Goal: Task Accomplishment & Management: Manage account settings

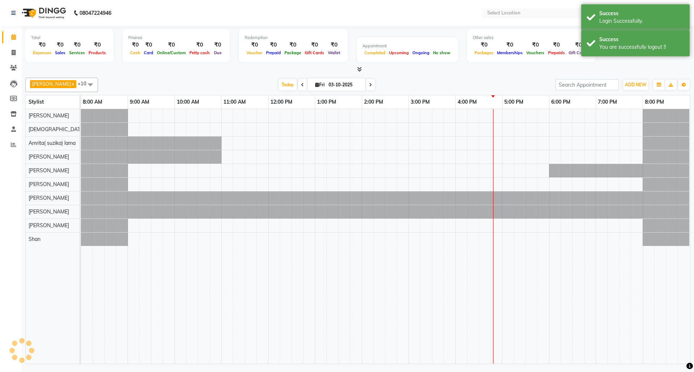
select select "en"
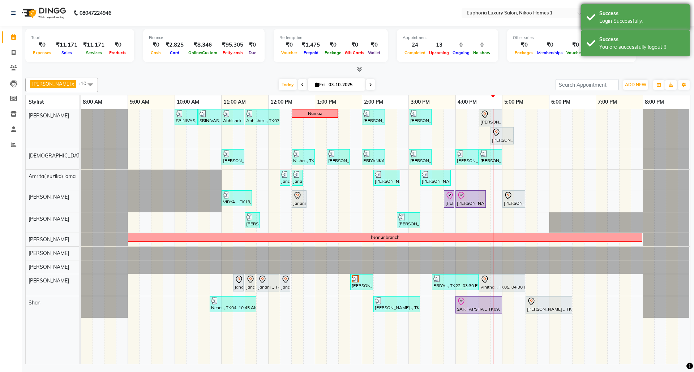
click at [621, 14] on div "Success" at bounding box center [642, 14] width 85 height 8
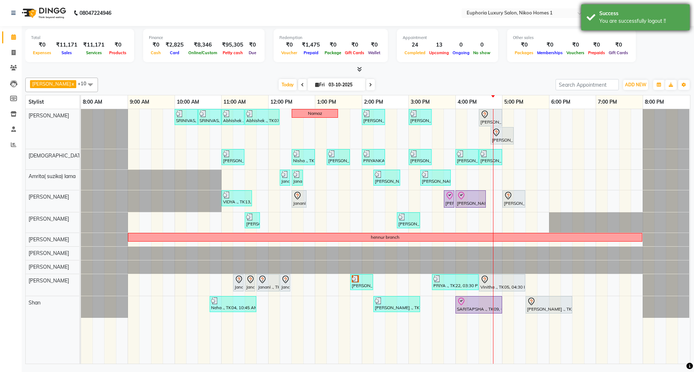
click at [629, 18] on div "You are successfully logout !!" at bounding box center [642, 21] width 85 height 8
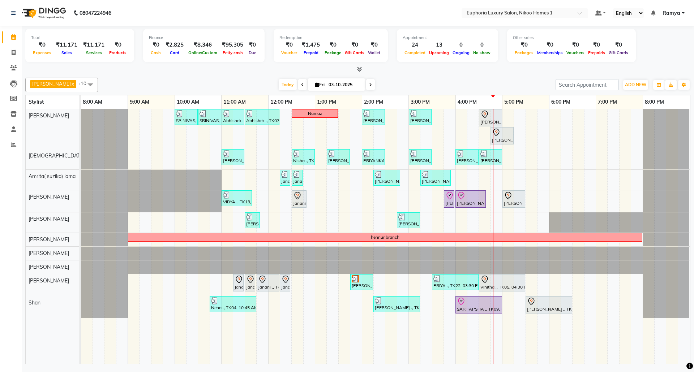
click at [677, 13] on span "Ramya" at bounding box center [672, 13] width 18 height 8
click at [656, 48] on link "Sign out" at bounding box center [648, 49] width 66 height 11
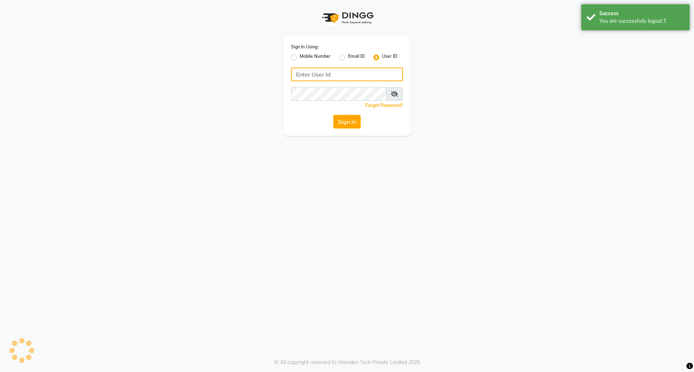
type input "8073170422"
click at [300, 59] on label "Mobile Number" at bounding box center [315, 57] width 31 height 9
click at [300, 58] on input "Mobile Number" at bounding box center [302, 55] width 5 height 5
radio input "true"
radio input "false"
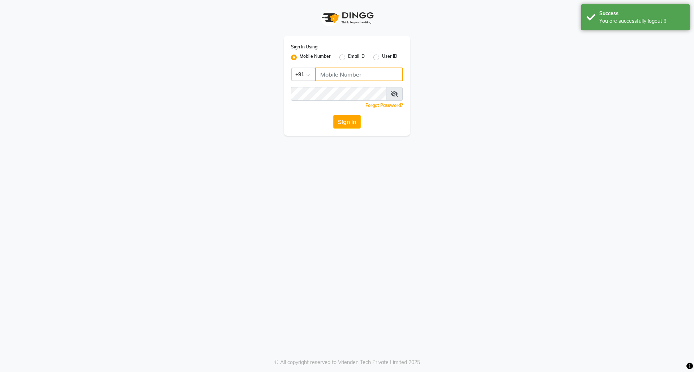
click at [335, 72] on input "Username" at bounding box center [359, 75] width 88 height 14
type input "7760179992"
click at [352, 123] on button "Sign In" at bounding box center [346, 122] width 27 height 14
